Goal: Information Seeking & Learning: Learn about a topic

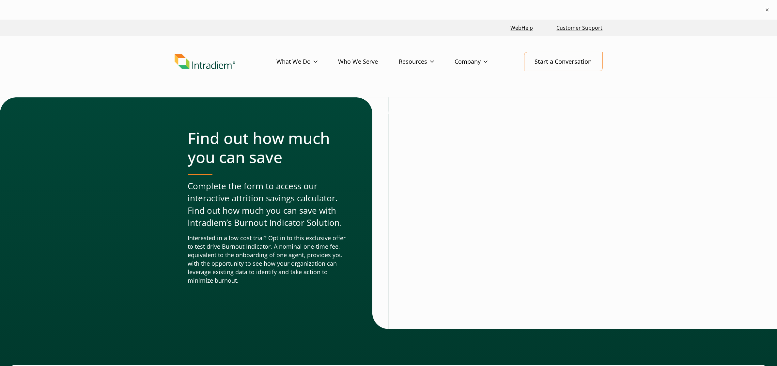
scroll to position [0, 0]
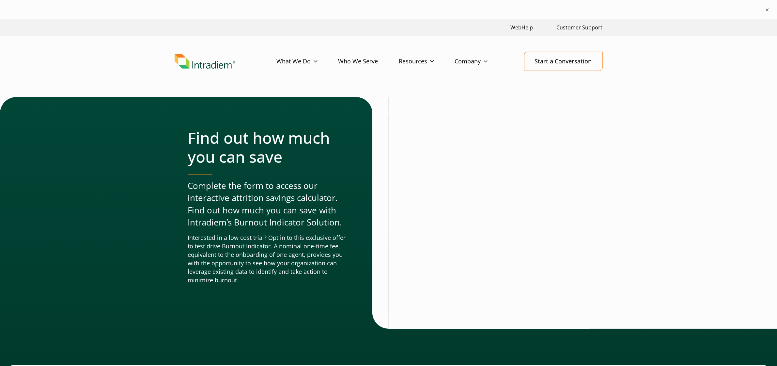
click at [208, 64] on img "Link to homepage of Intradiem" at bounding box center [205, 61] width 61 height 15
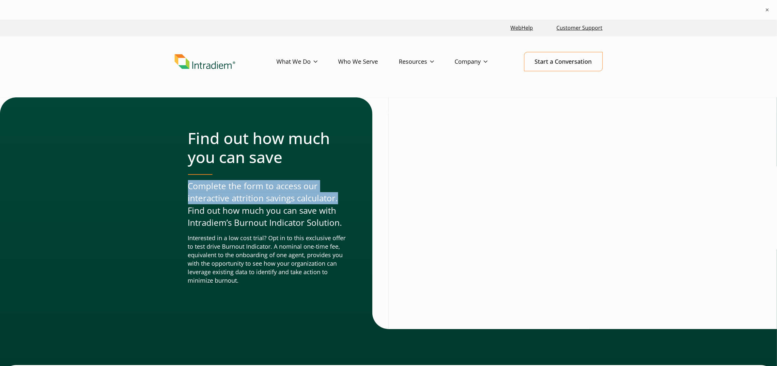
drag, startPoint x: 340, startPoint y: 198, endPoint x: 175, endPoint y: 189, distance: 164.7
click at [175, 189] on div "Find out how much you can save Complete the form to access our interactive attr…" at bounding box center [389, 212] width 428 height 231
copy p "Complete the form to access our interactive attrition savings calculator."
drag, startPoint x: 106, startPoint y: 139, endPoint x: 102, endPoint y: 130, distance: 10.4
click at [106, 139] on div "Find out how much you can save Complete the form to access our interactive attr…" at bounding box center [388, 239] width 777 height 284
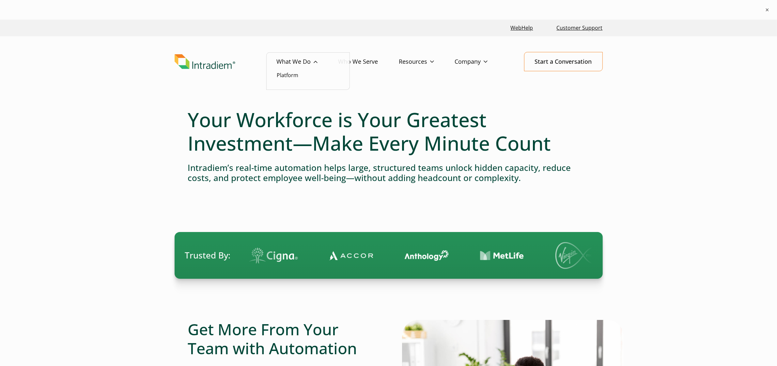
click at [298, 63] on link "What We Do" at bounding box center [308, 61] width 62 height 19
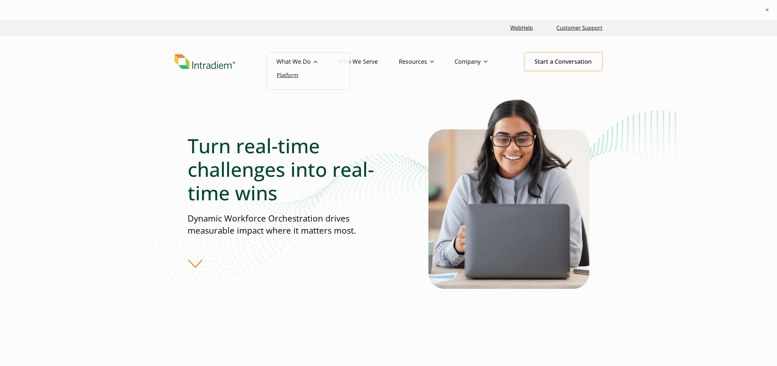
click at [294, 71] on link "Platform" at bounding box center [288, 74] width 22 height 7
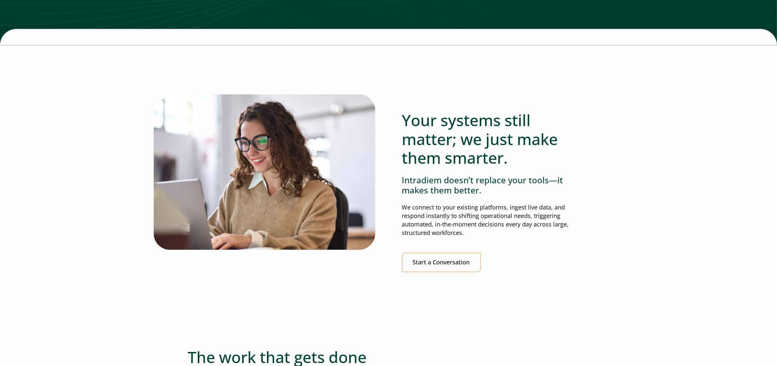
scroll to position [1333, 0]
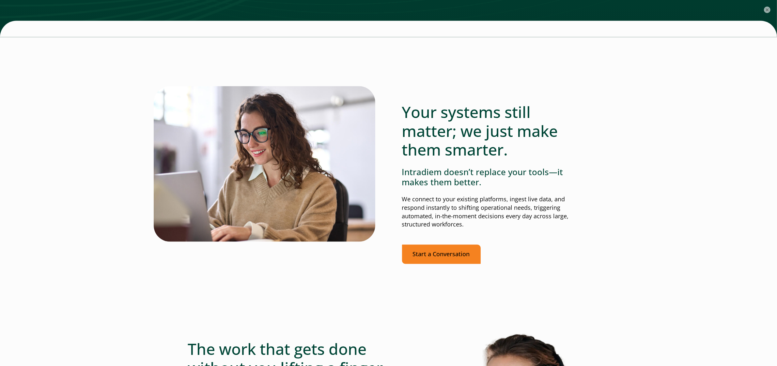
click at [446, 250] on link "Start a Conversation" at bounding box center [441, 253] width 79 height 19
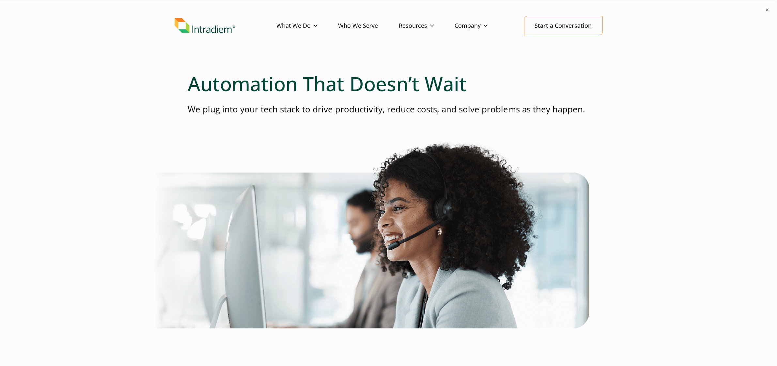
scroll to position [0, 3]
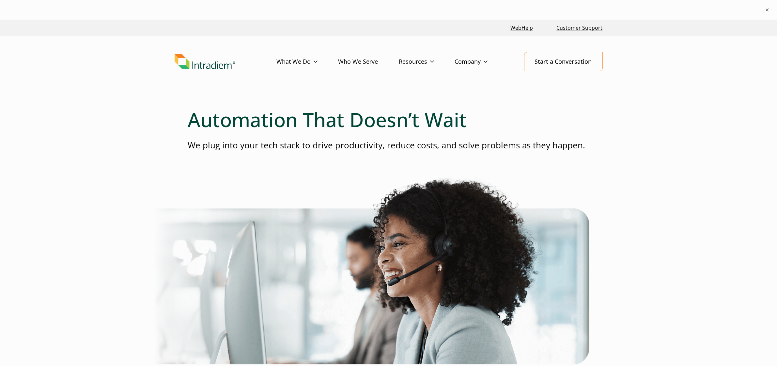
click at [370, 62] on link "Who We Serve" at bounding box center [368, 61] width 61 height 19
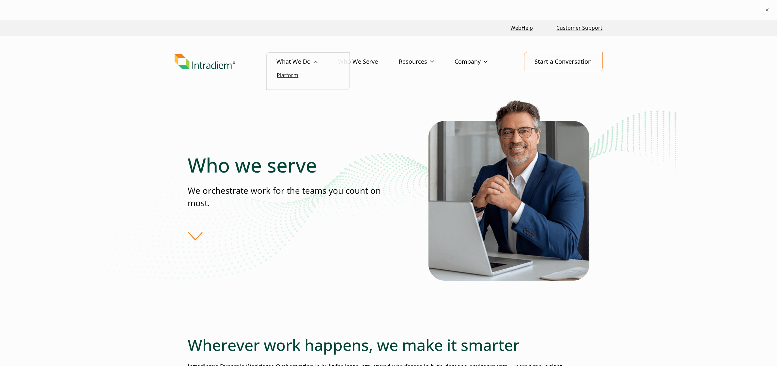
click at [288, 75] on link "Platform" at bounding box center [288, 74] width 22 height 7
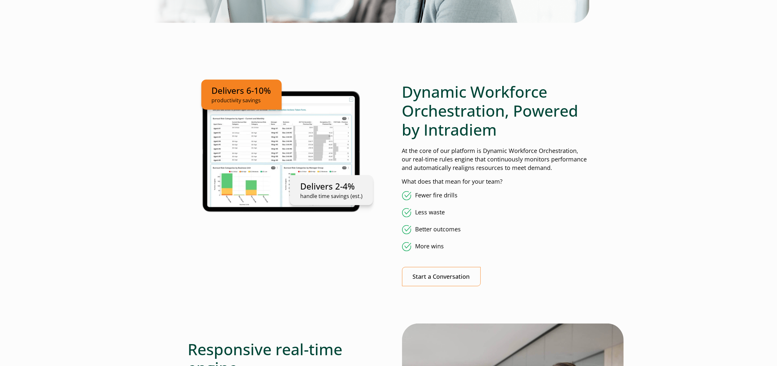
scroll to position [322, 0]
click at [438, 276] on link "Start a Conversation" at bounding box center [441, 275] width 79 height 19
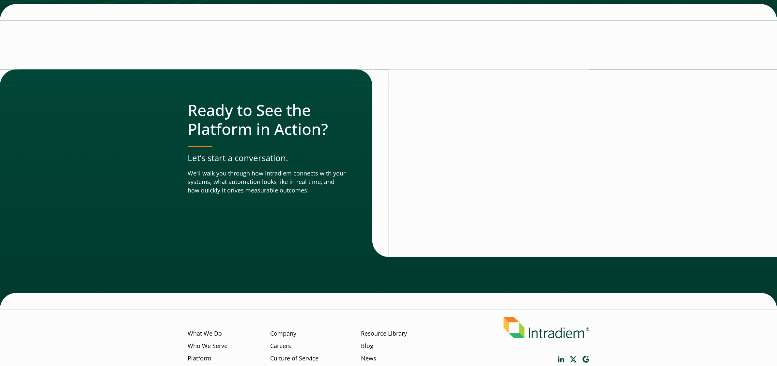
scroll to position [2163, 0]
